Goal: Navigation & Orientation: Go to known website

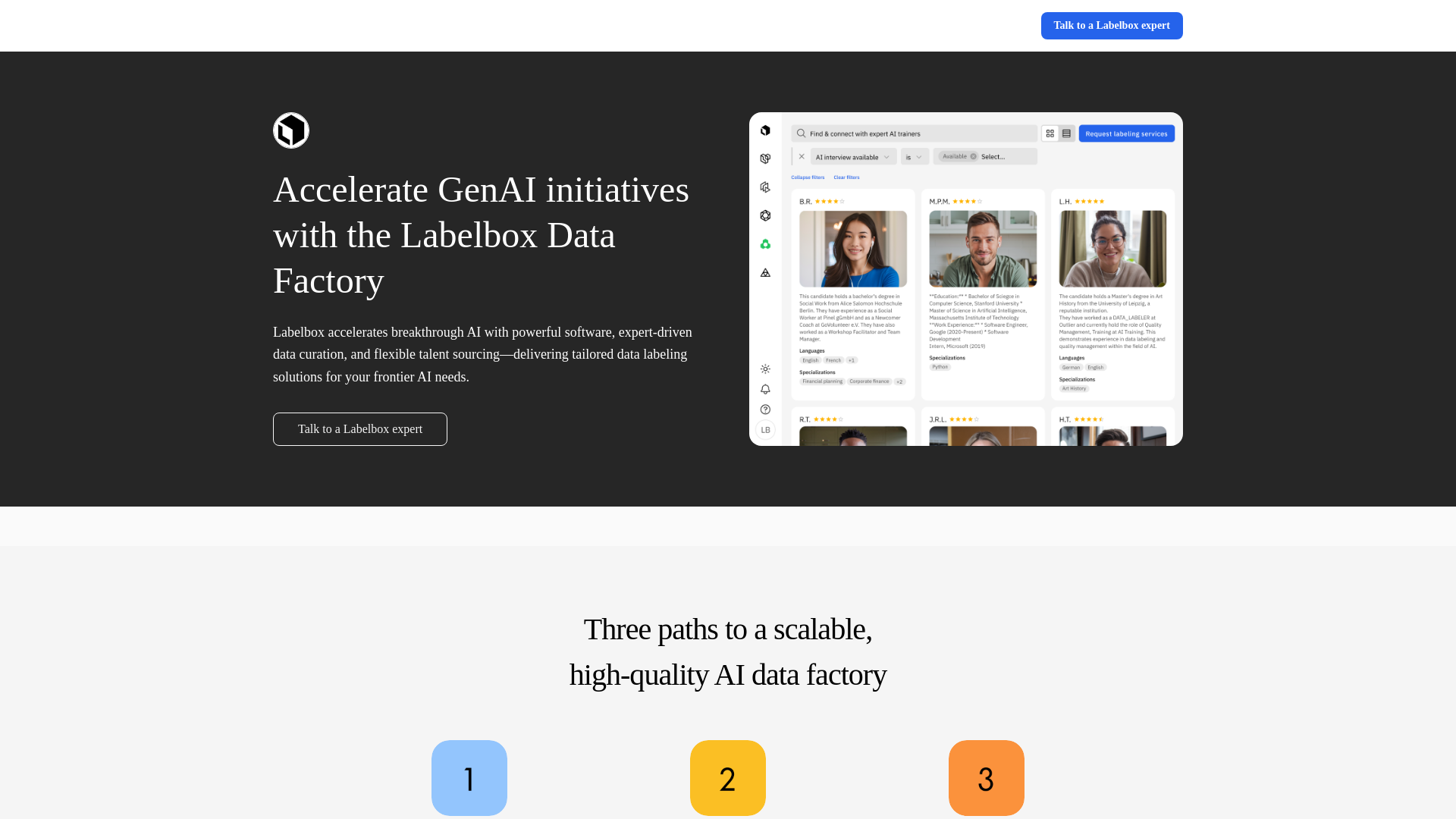
scroll to position [737, 0]
